Goal: Information Seeking & Learning: Learn about a topic

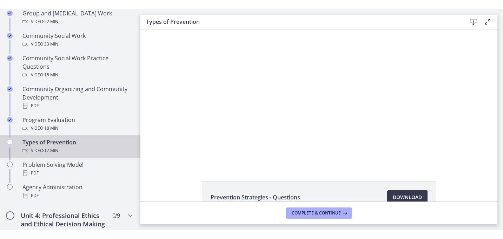
scroll to position [389, 0]
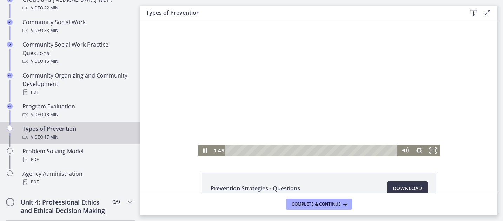
click at [313, 72] on div at bounding box center [319, 88] width 242 height 136
click at [230, 150] on div "Playbar" at bounding box center [312, 151] width 164 height 12
click at [252, 107] on div at bounding box center [319, 88] width 242 height 136
click at [436, 154] on icon "Fullscreen" at bounding box center [433, 151] width 14 height 12
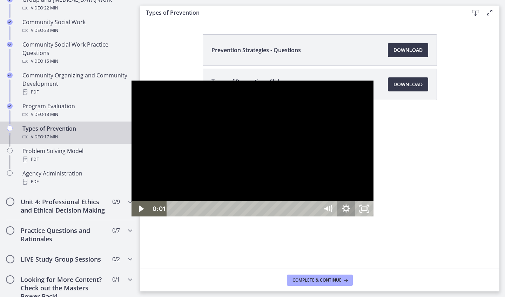
click at [355, 217] on icon "Show settings menu" at bounding box center [346, 208] width 18 height 15
click at [337, 201] on button "Hide settings menu" at bounding box center [346, 208] width 18 height 15
click at [337, 201] on button "Show settings menu" at bounding box center [346, 208] width 18 height 15
click at [356, 204] on div at bounding box center [253, 149] width 242 height 136
click at [350, 213] on icon "Show settings menu" at bounding box center [346, 209] width 8 height 8
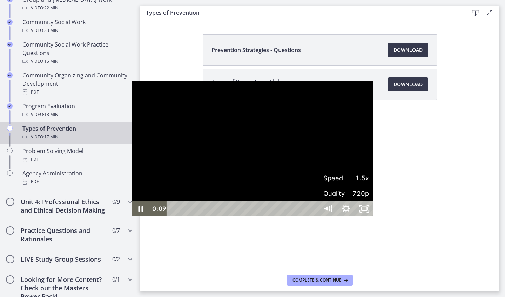
click at [346, 186] on span "Speed" at bounding box center [334, 177] width 23 height 15
click at [374, 140] on label "1.25x" at bounding box center [346, 132] width 55 height 16
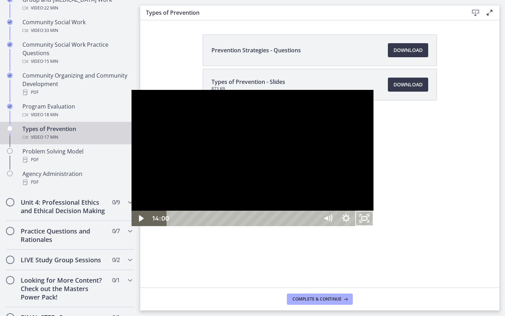
click at [355, 210] on button "Unfullscreen" at bounding box center [364, 217] width 18 height 15
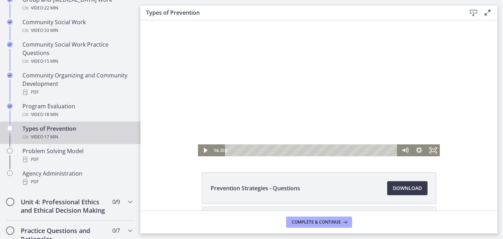
click at [380, 62] on div at bounding box center [319, 88] width 242 height 136
click at [430, 153] on icon "Fullscreen" at bounding box center [432, 150] width 17 height 14
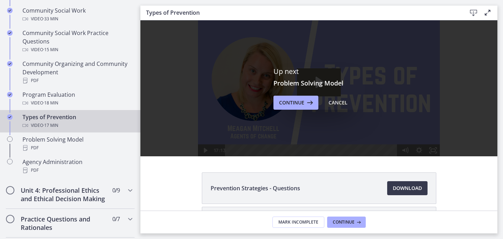
scroll to position [397, 0]
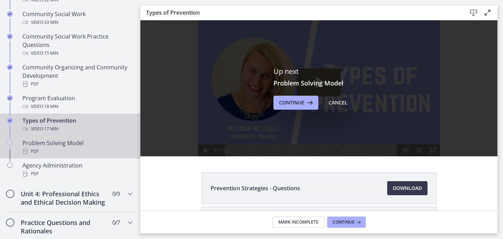
click at [85, 148] on div "PDF" at bounding box center [76, 151] width 109 height 8
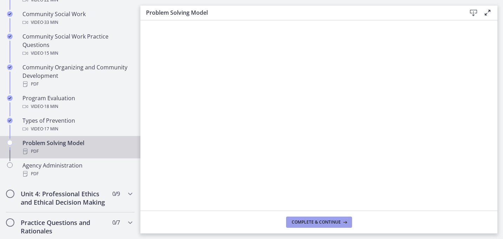
click at [336, 221] on span "Complete & continue" at bounding box center [316, 223] width 49 height 6
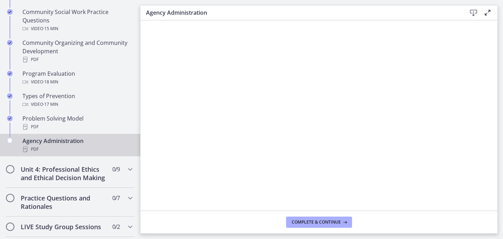
scroll to position [431, 0]
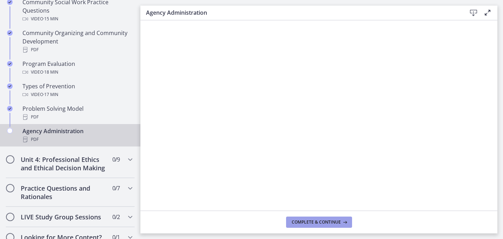
click at [307, 221] on span "Complete & continue" at bounding box center [316, 223] width 49 height 6
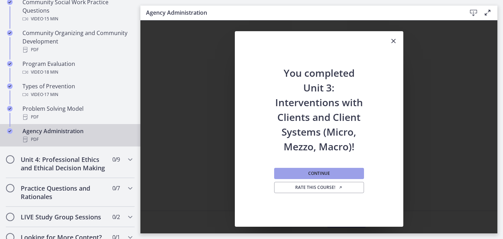
click at [332, 176] on button "Continue" at bounding box center [319, 173] width 90 height 11
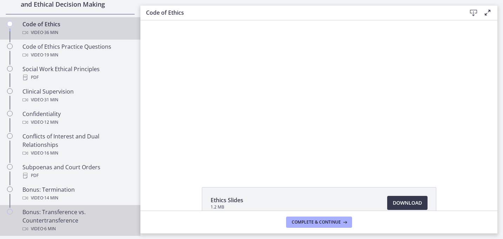
scroll to position [332, 0]
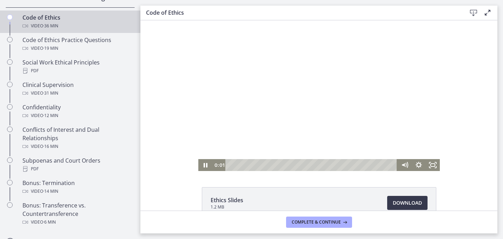
click at [298, 84] on div at bounding box center [318, 95] width 241 height 151
click at [434, 165] on icon "Fullscreen" at bounding box center [432, 165] width 17 height 14
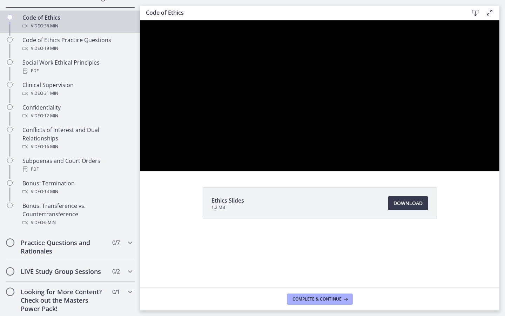
click at [481, 156] on button "Unfullscreen" at bounding box center [490, 163] width 18 height 15
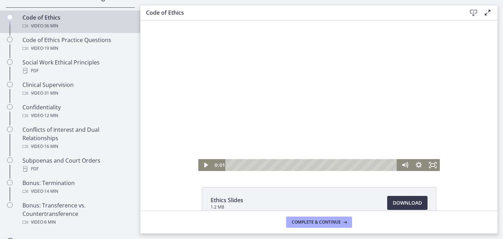
click at [341, 128] on div at bounding box center [318, 95] width 241 height 151
click at [435, 167] on icon "Fullscreen" at bounding box center [432, 165] width 17 height 14
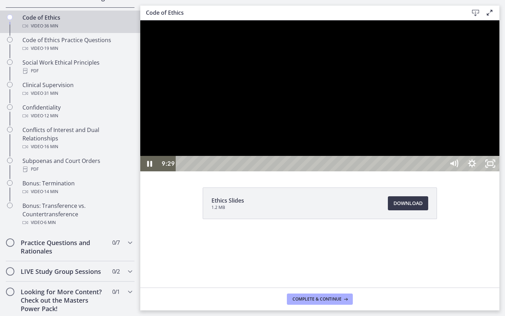
click at [436, 160] on div at bounding box center [319, 95] width 359 height 151
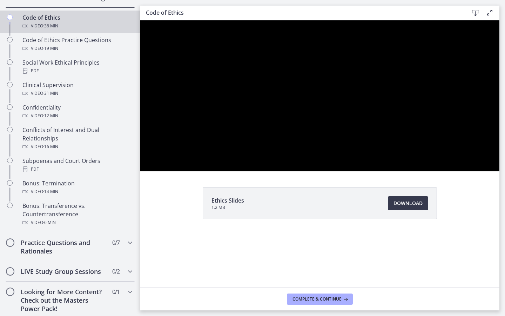
click at [500, 171] on div at bounding box center [319, 95] width 359 height 151
click at [140, 20] on button "Play Video: cbe64g9t4o1cl02sihb0.mp4" at bounding box center [140, 20] width 0 height 0
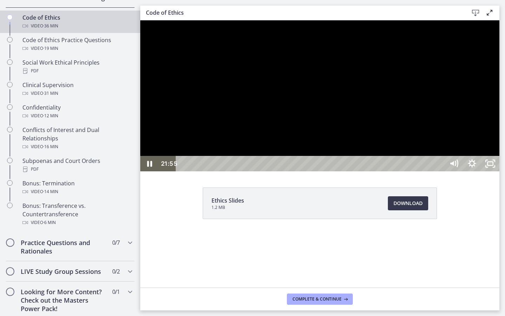
click at [140, 20] on button "Pause: cbe64g9t4o1cl02sihb0.mp4" at bounding box center [140, 20] width 0 height 0
click at [140, 20] on button "Play Video: cbe64g9t4o1cl02sihb0.mp4" at bounding box center [140, 20] width 0 height 0
click at [500, 171] on div at bounding box center [319, 95] width 359 height 151
click at [140, 20] on button "Play Video: cbe64g9t4o1cl02sihb0.mp4" at bounding box center [140, 20] width 0 height 0
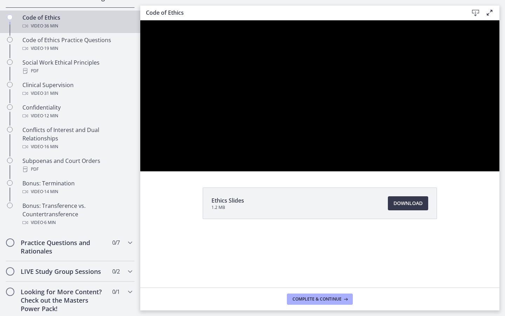
click at [140, 20] on button "Pause: cbe64g9t4o1cl02sihb0.mp4" at bounding box center [140, 20] width 0 height 0
click at [140, 20] on button "Play Video: cbe64g9t4o1cl02sihb0.mp4" at bounding box center [140, 20] width 0 height 0
click at [140, 20] on button "Pause: cbe64g9t4o1cl02sihb0.mp4" at bounding box center [140, 20] width 0 height 0
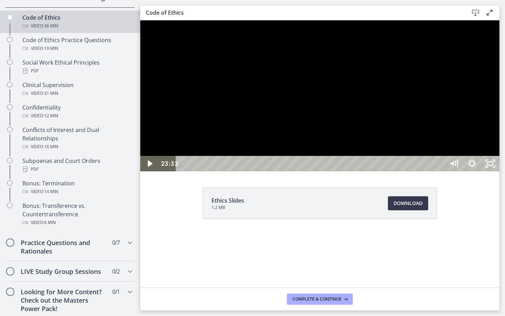
click at [140, 20] on button "Play Video: cbe64g9t4o1cl02sihb0.mp4" at bounding box center [140, 20] width 0 height 0
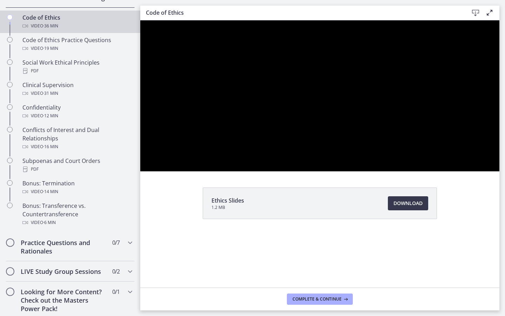
click at [140, 20] on button "Pause: cbe64g9t4o1cl02sihb0.mp4" at bounding box center [140, 20] width 0 height 0
click at [140, 20] on button "Play Video: cbe64g9t4o1cl02sihb0.mp4" at bounding box center [140, 20] width 0 height 0
click at [140, 20] on button "Pause: cbe64g9t4o1cl02sihb0.mp4" at bounding box center [140, 20] width 0 height 0
click at [140, 20] on button "Play Video: cbe64g9t4o1cl02sihb0.mp4" at bounding box center [140, 20] width 0 height 0
click at [140, 20] on button "Pause: cbe64g9t4o1cl02sihb0.mp4" at bounding box center [140, 20] width 0 height 0
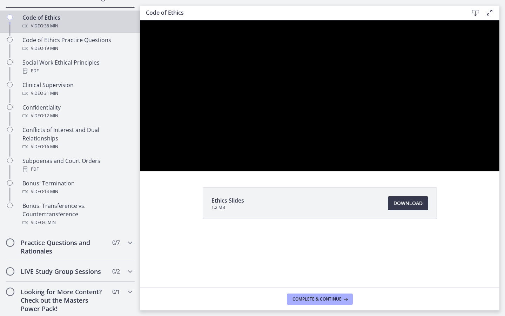
click at [140, 20] on button "Play Video: cbe64g9t4o1cl02sihb0.mp4" at bounding box center [140, 20] width 0 height 0
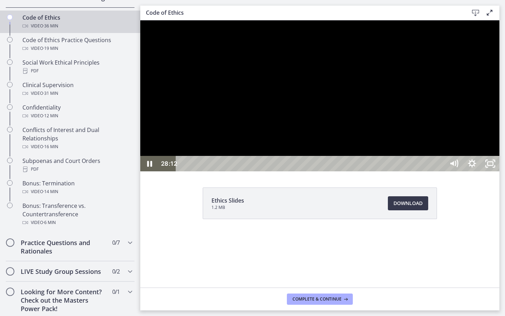
click at [140, 20] on button "Pause: cbe64g9t4o1cl02sihb0.mp4" at bounding box center [140, 20] width 0 height 0
click at [140, 20] on button "Play Video: cbe64g9t4o1cl02sihb0.mp4" at bounding box center [140, 20] width 0 height 0
click at [500, 171] on div at bounding box center [319, 95] width 359 height 151
click at [500, 171] on icon "Unfullscreen" at bounding box center [490, 163] width 18 height 15
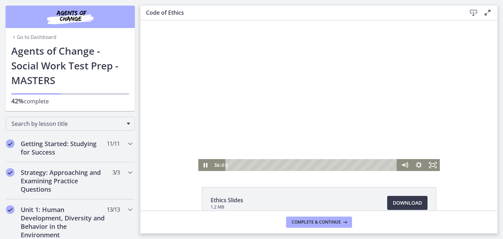
scroll to position [42, 0]
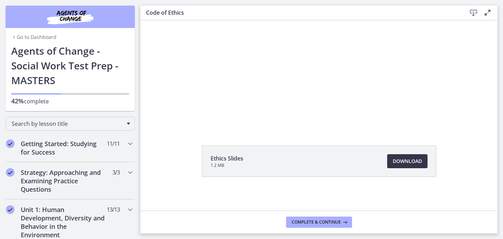
click at [398, 161] on span "Download Opens in a new window" at bounding box center [407, 161] width 29 height 8
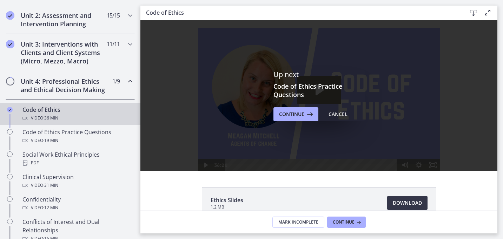
scroll to position [241, 0]
